Goal: Information Seeking & Learning: Learn about a topic

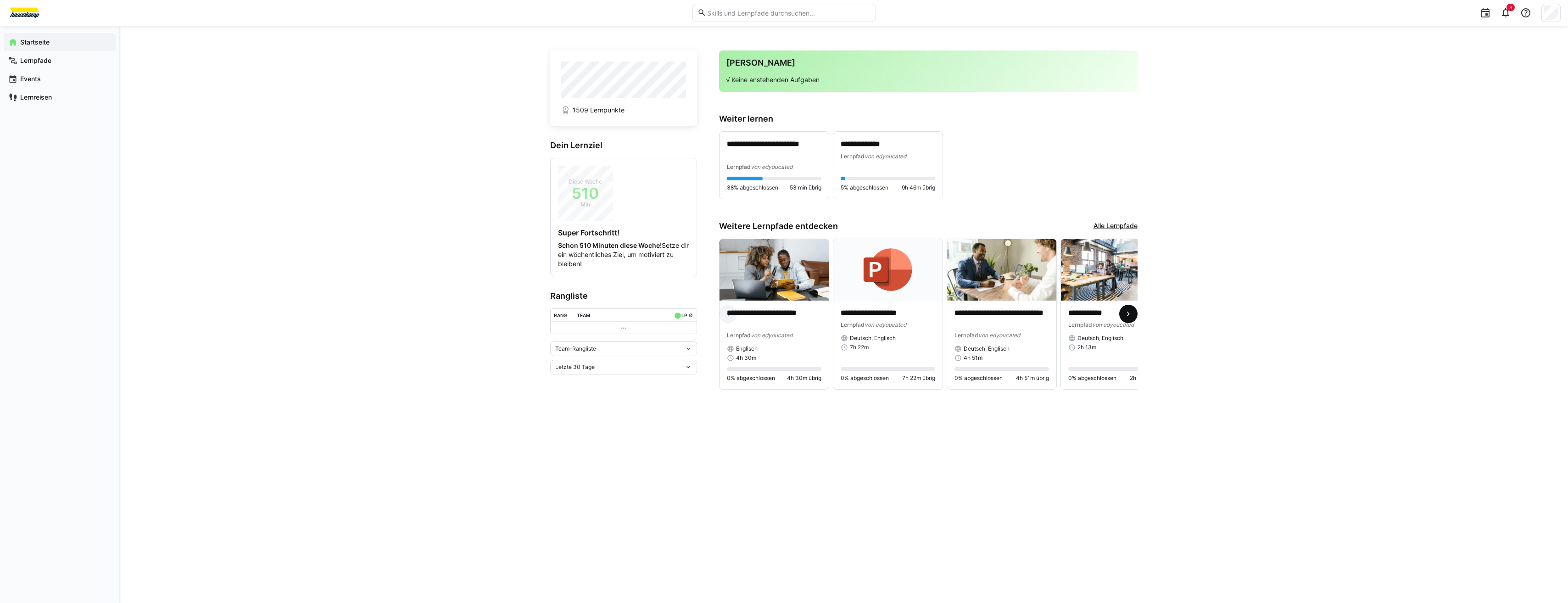
click at [1128, 318] on eds-icon at bounding box center [1128, 313] width 9 height 9
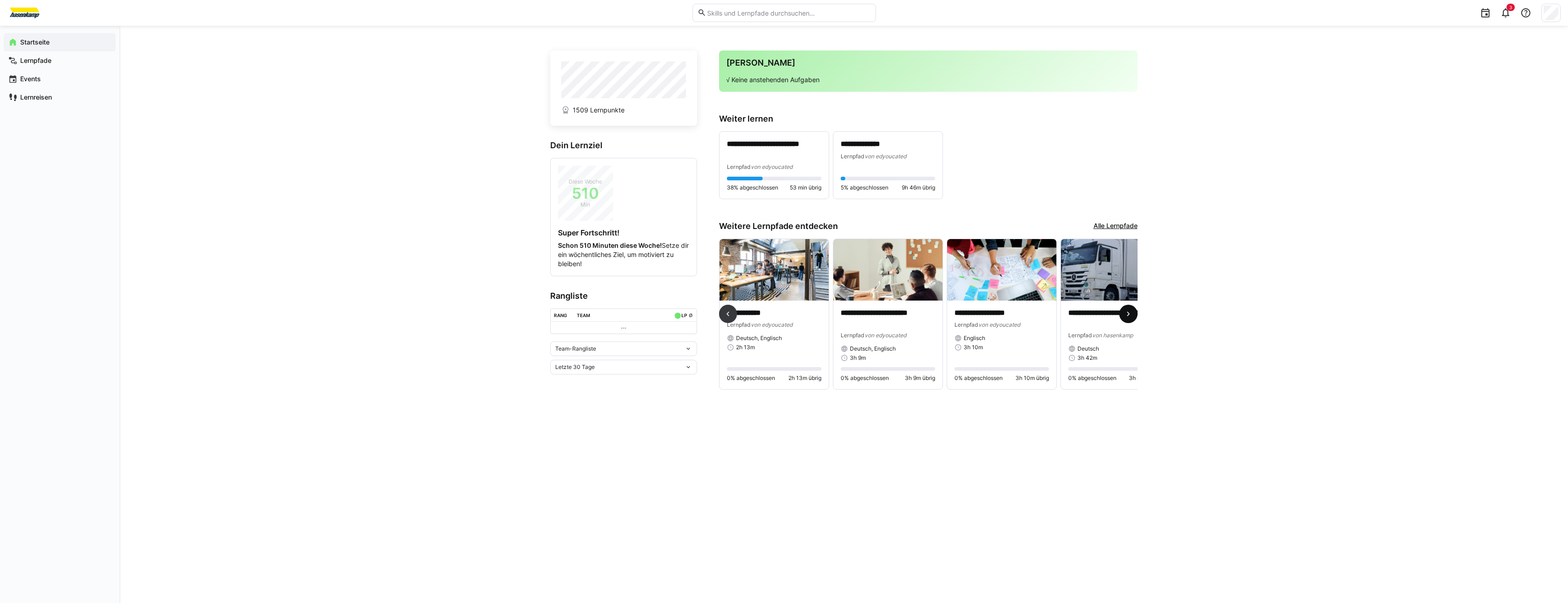
click at [1131, 318] on eds-icon at bounding box center [1128, 313] width 9 height 9
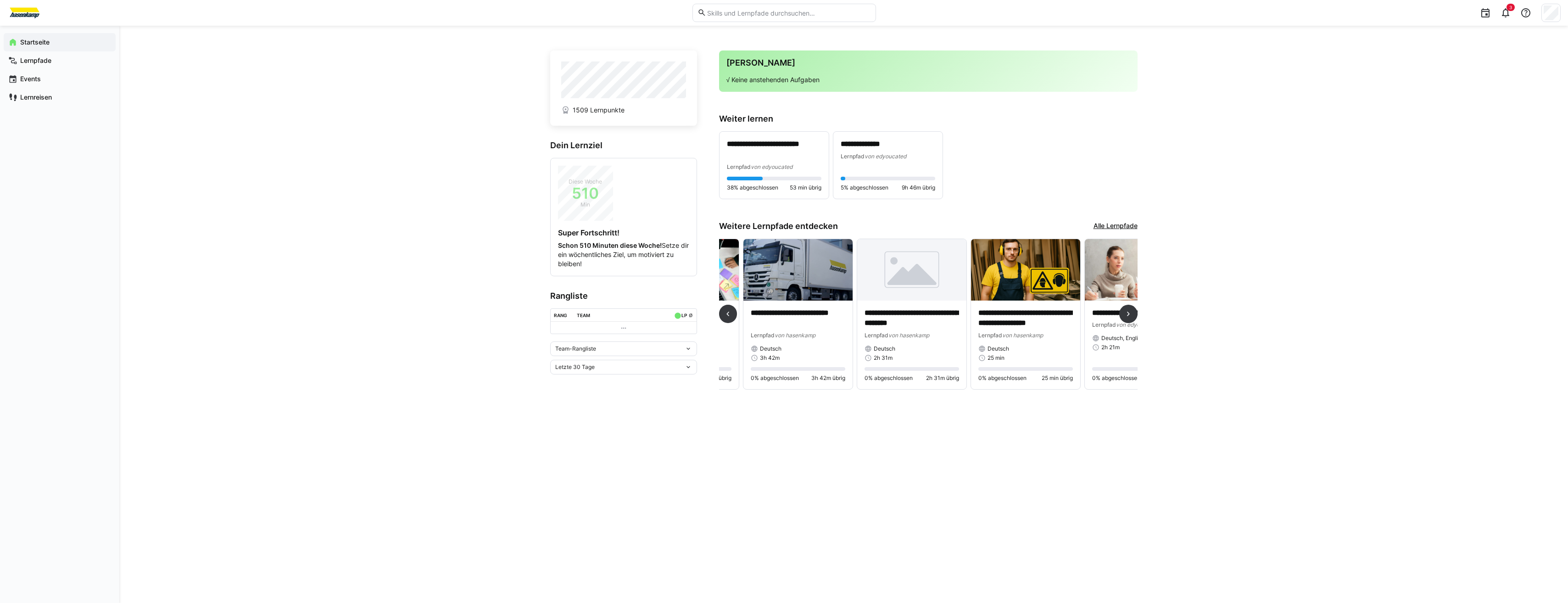
scroll to position [0, 682]
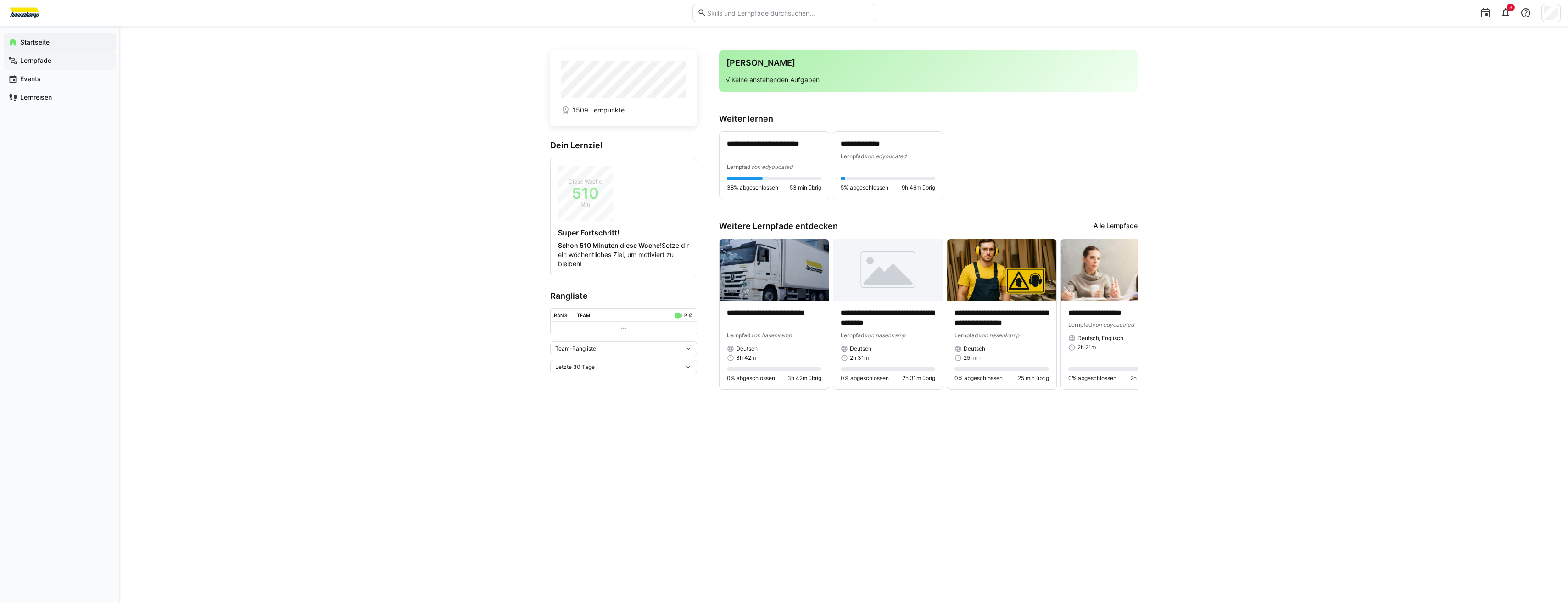
click at [19, 57] on span "Lernpfade" at bounding box center [65, 60] width 92 height 9
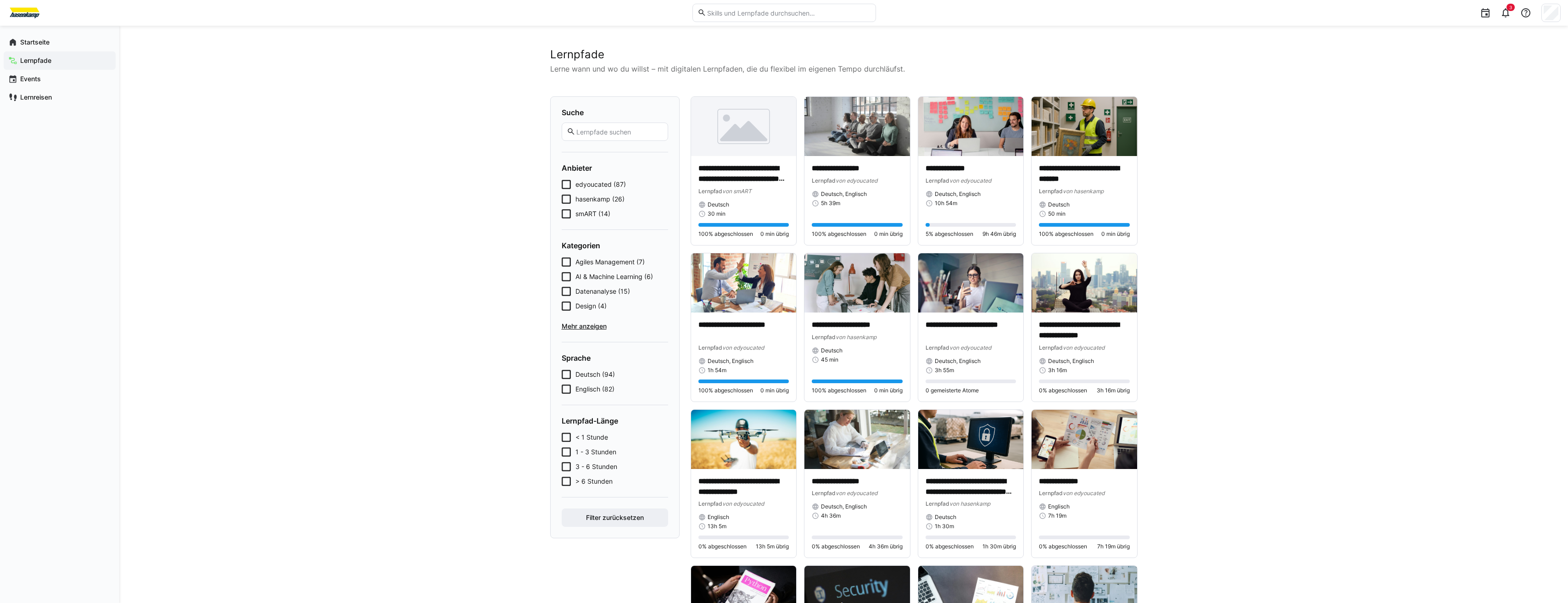
click at [586, 218] on form "Suche Anbieter edyoucated (87) hasenkamp (26) smART (14) Kategorien Agiles Mana…" at bounding box center [615, 317] width 106 height 418
click at [577, 214] on span "smART (14)" at bounding box center [592, 213] width 35 height 9
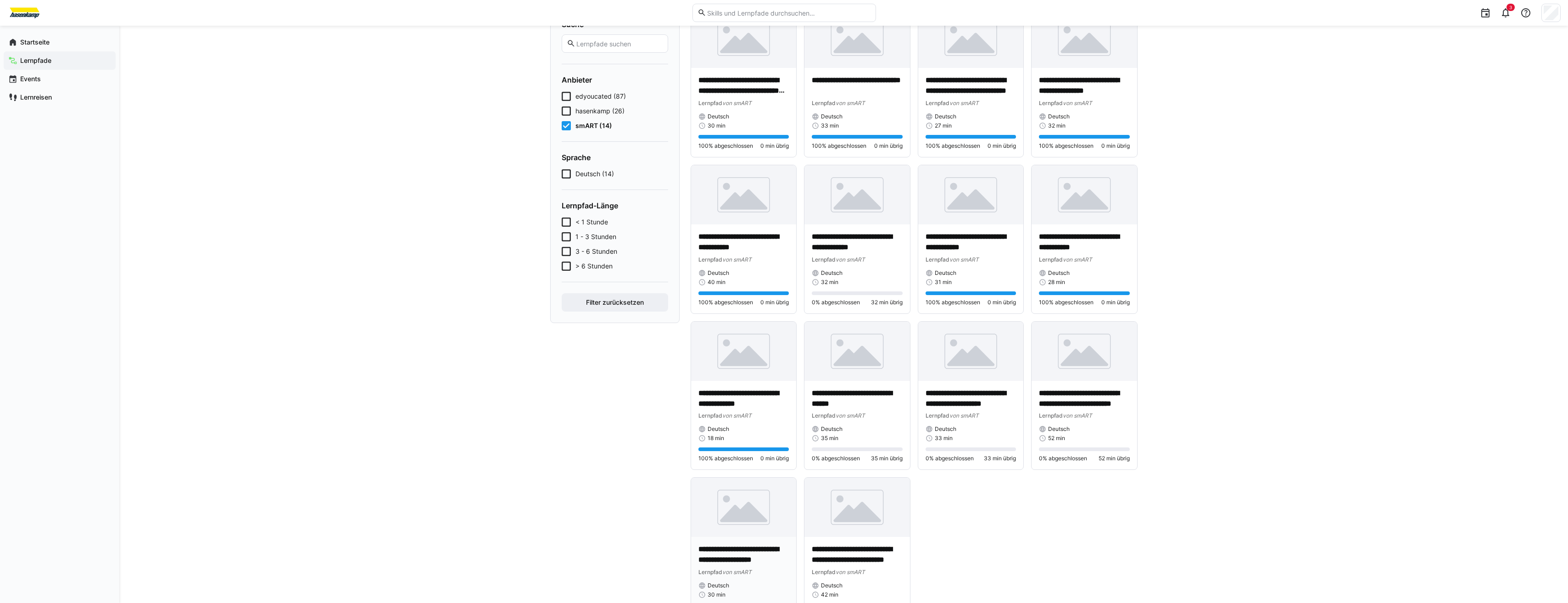
scroll to position [134, 0]
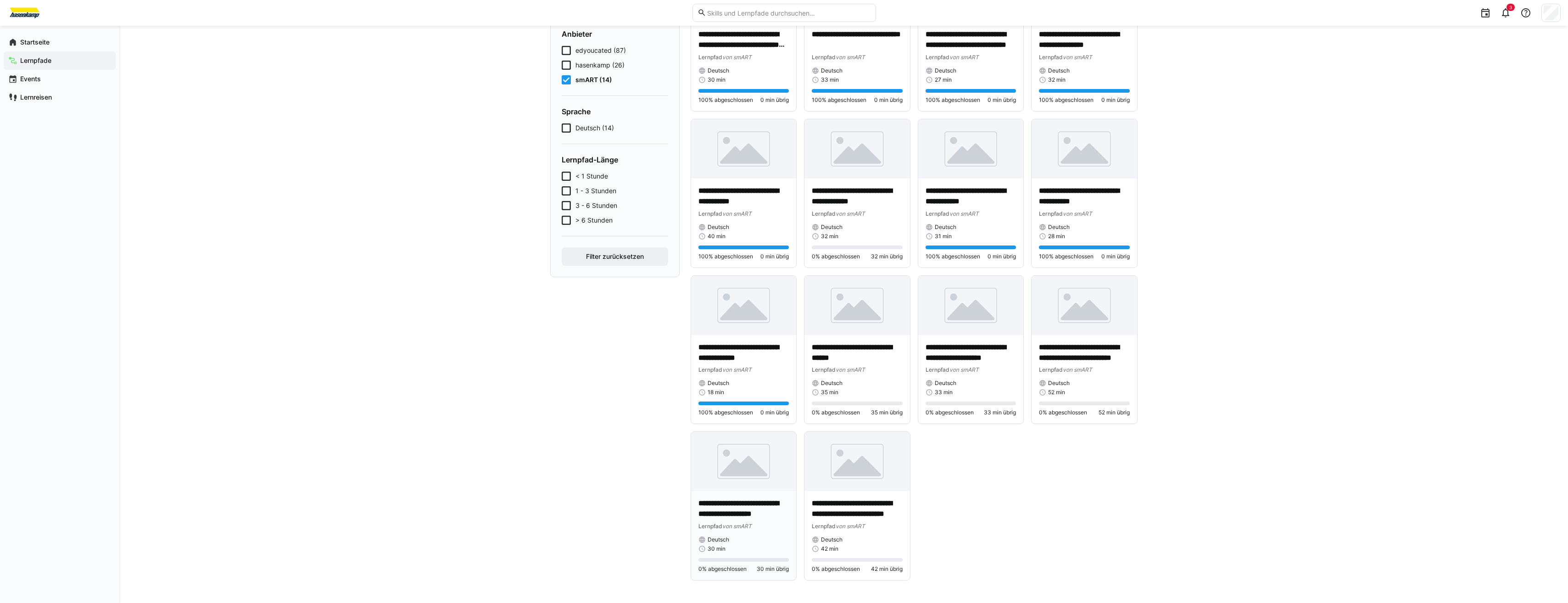
click at [769, 515] on p "**********" at bounding box center [744, 509] width 91 height 21
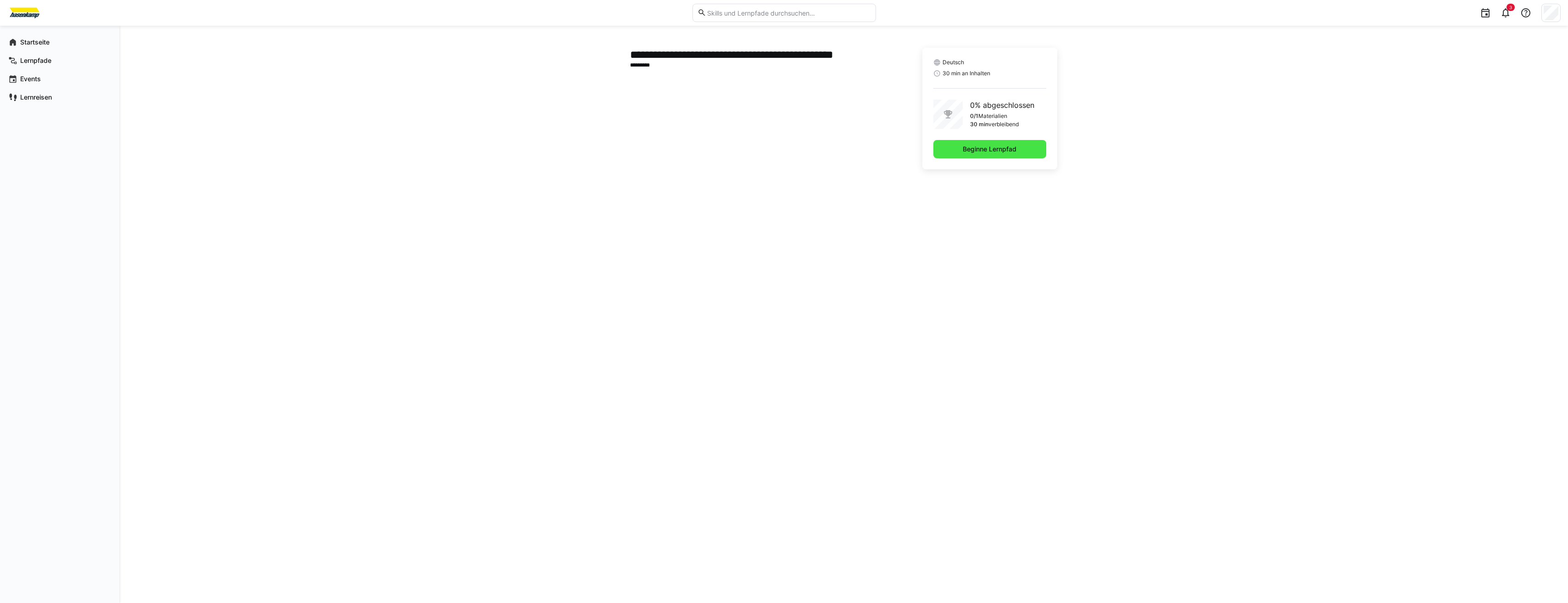
click at [1028, 147] on span "Beginne Lernpfad" at bounding box center [990, 149] width 113 height 19
